Goal: Navigation & Orientation: Find specific page/section

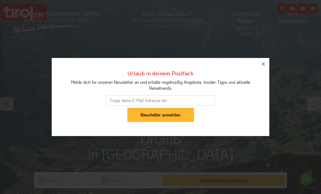
click at [263, 68] on button "button" at bounding box center [264, 64] width 12 height 12
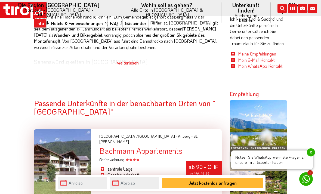
scroll to position [318, 0]
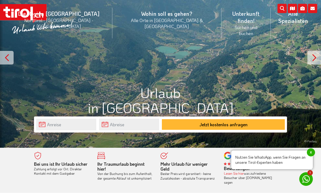
scroll to position [0, 0]
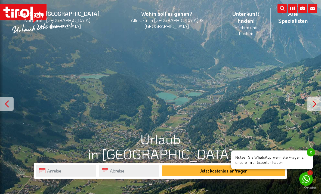
click at [77, 20] on li "Die Region [GEOGRAPHIC_DATA] [GEOGRAPHIC_DATA] - [GEOGRAPHIC_DATA] - [GEOGRAPHI…" at bounding box center [58, 23] width 107 height 38
click at [72, 45] on link "[GEOGRAPHIC_DATA]/[GEOGRAPHIC_DATA]" at bounding box center [59, 50] width 106 height 11
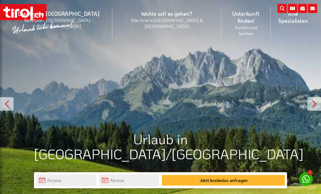
click at [150, 17] on li "Wohin soll es gehen? Alle Orte in Tirol & Südtirol Alle Orte Orte in Tirol/Nord…" at bounding box center [166, 23] width 109 height 38
click at [153, 56] on link "Orte in [GEOGRAPHIC_DATA]/[GEOGRAPHIC_DATA]" at bounding box center [167, 61] width 109 height 11
